Goal: Entertainment & Leisure: Consume media (video, audio)

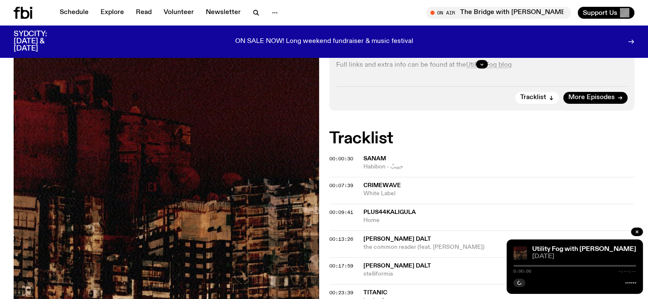
scroll to position [788, 0]
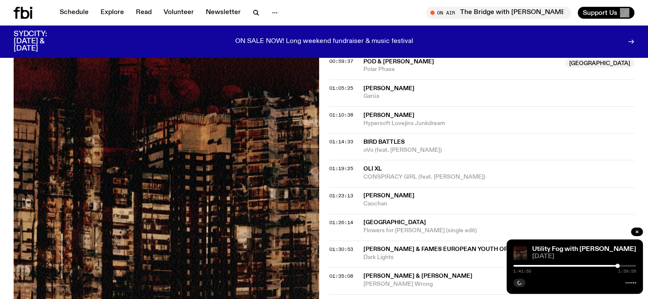
click at [407, 160] on div "01:19:25 Oli XL CONSPIRACY GIRL (feat. [PERSON_NAME])" at bounding box center [481, 173] width 305 height 27
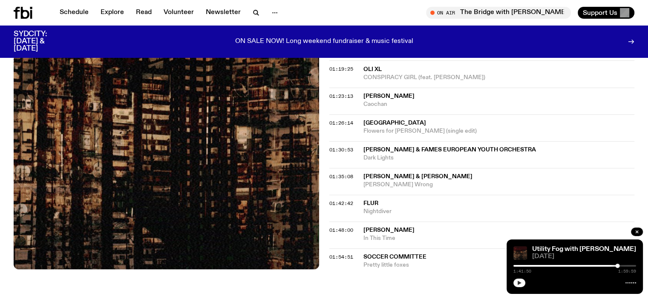
scroll to position [490, 0]
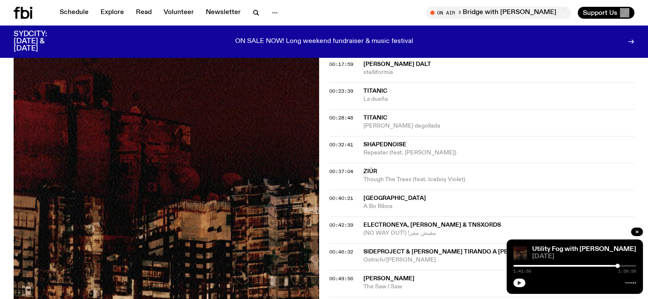
click at [521, 285] on icon "button" at bounding box center [518, 283] width 5 height 5
click at [555, 248] on link "Utility Fog with [PERSON_NAME]" at bounding box center [584, 249] width 104 height 7
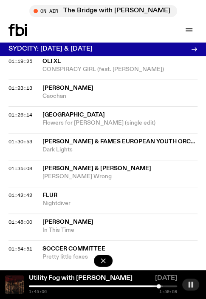
scroll to position [1098, 0]
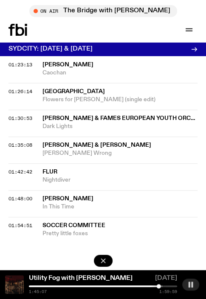
click at [100, 142] on span "[PERSON_NAME] & [PERSON_NAME]" at bounding box center [97, 145] width 109 height 6
click at [21, 142] on span "01:35:08" at bounding box center [21, 145] width 24 height 7
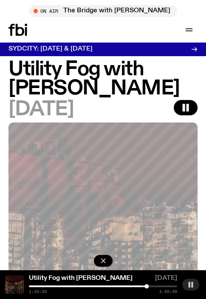
scroll to position [7, 0]
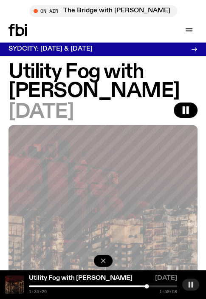
click at [104, 262] on icon "button" at bounding box center [103, 261] width 9 height 9
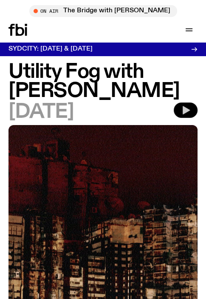
click at [188, 114] on icon "button" at bounding box center [186, 110] width 10 height 10
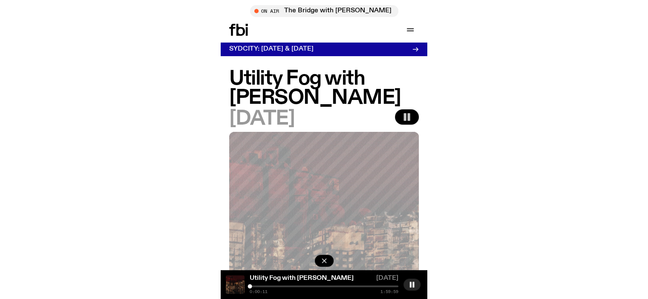
scroll to position [7, 0]
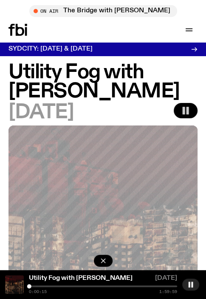
click at [100, 284] on div "Utility Fog with [PERSON_NAME] [DATE] 0:00:15 1:59:59" at bounding box center [103, 284] width 206 height 29
click at [113, 287] on div "0:00:15 1:59:59" at bounding box center [103, 290] width 149 height 9
click at [116, 287] on div "0:00:15 1:59:59" at bounding box center [103, 290] width 149 height 9
click at [118, 286] on div at bounding box center [103, 287] width 149 height 2
click at [134, 285] on div "Utility Fog with [PERSON_NAME] [DATE] 1:11:54 1:59:59" at bounding box center [103, 284] width 206 height 29
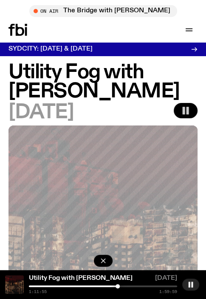
click at [135, 287] on div at bounding box center [103, 287] width 149 height 2
click at [145, 287] on div "1:26:00 1:59:59" at bounding box center [103, 290] width 149 height 9
click at [146, 286] on div at bounding box center [103, 287] width 149 height 2
click at [149, 285] on div at bounding box center [149, 286] width 4 height 4
click at [152, 286] on div at bounding box center [150, 286] width 4 height 4
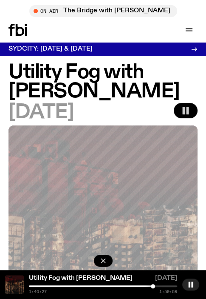
click at [153, 286] on div at bounding box center [153, 286] width 4 height 4
click at [187, 285] on button "button" at bounding box center [191, 285] width 17 height 12
